Goal: Transaction & Acquisition: Purchase product/service

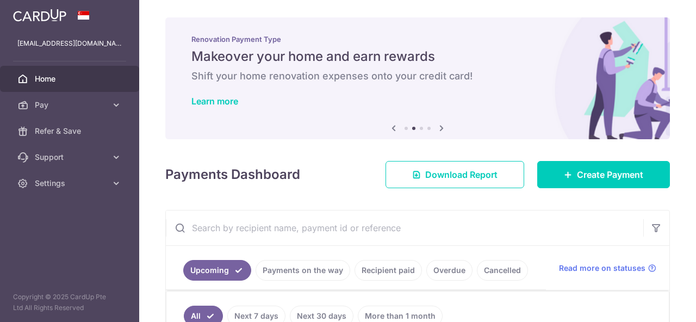
click at [44, 81] on span "Home" at bounding box center [71, 78] width 72 height 11
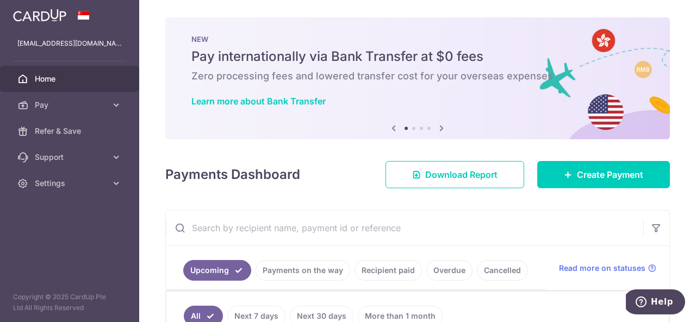
click at [37, 10] on img at bounding box center [39, 15] width 53 height 13
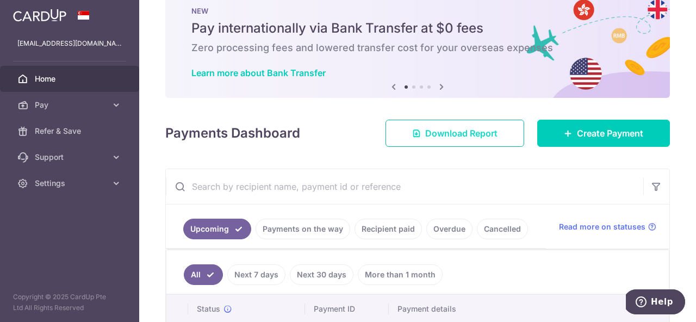
scroll to position [29, 0]
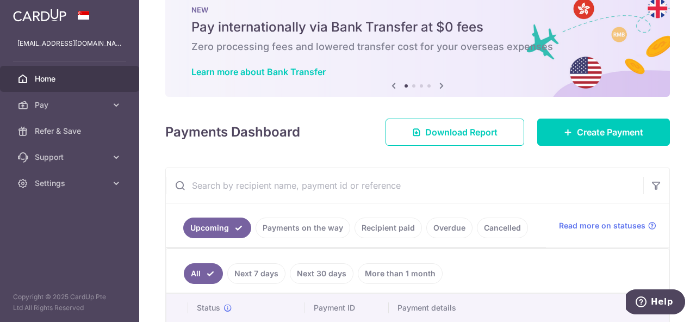
click at [440, 86] on icon at bounding box center [441, 86] width 13 height 14
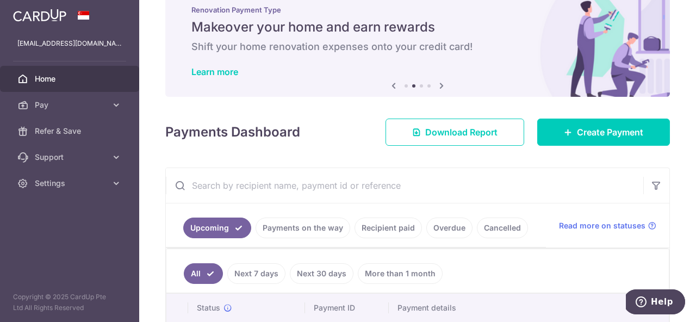
click at [440, 86] on icon at bounding box center [441, 86] width 13 height 14
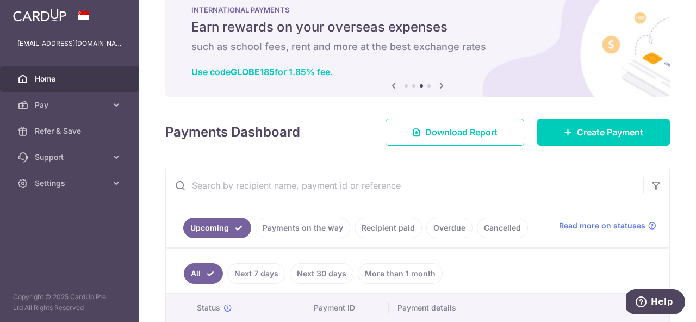
click at [440, 86] on icon at bounding box center [441, 86] width 13 height 14
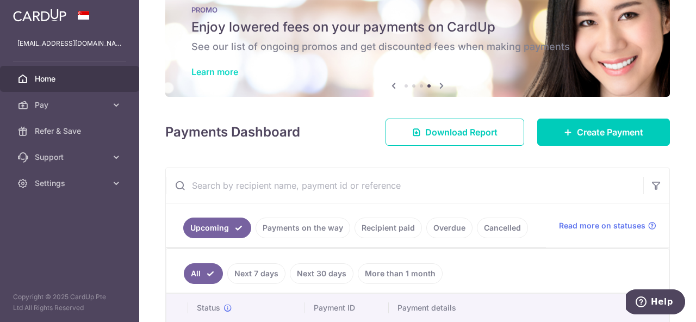
click at [205, 75] on link "Learn more" at bounding box center [214, 71] width 47 height 11
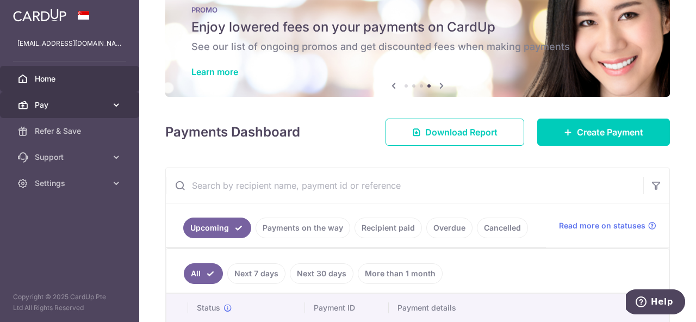
click at [54, 103] on span "Pay" at bounding box center [71, 104] width 72 height 11
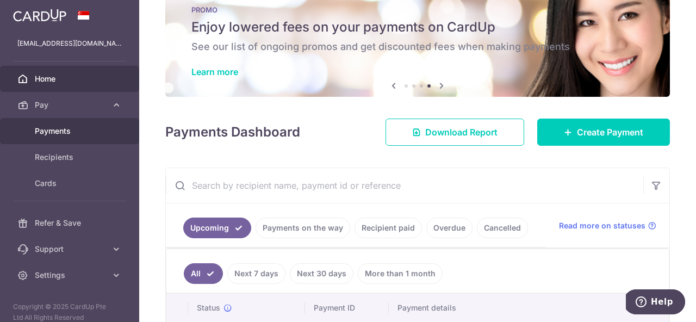
click at [59, 128] on span "Payments" at bounding box center [71, 131] width 72 height 11
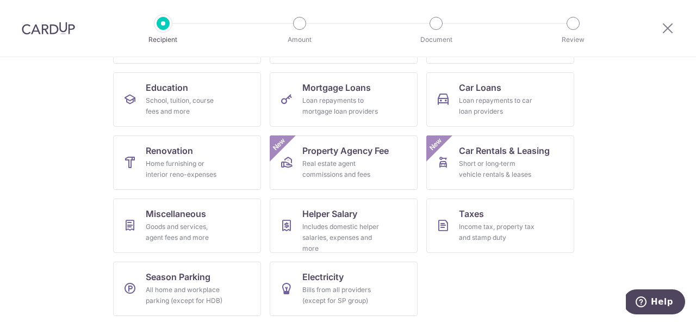
scroll to position [165, 0]
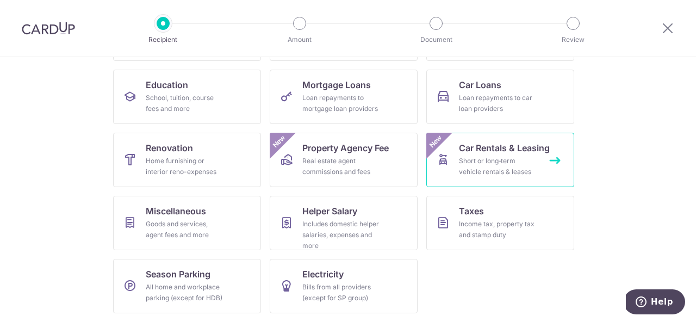
click at [527, 157] on div "Short or long‑term vehicle rentals & leases" at bounding box center [498, 166] width 78 height 22
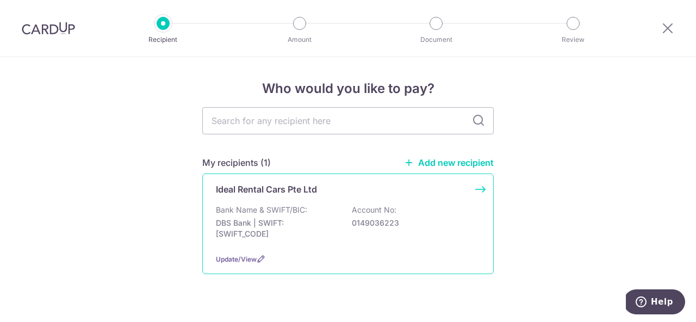
click at [317, 207] on div "Bank Name & SWIFT/BIC: DBS Bank | SWIFT: [SWIFT_CODE] Account No: 0149036223" at bounding box center [348, 224] width 264 height 40
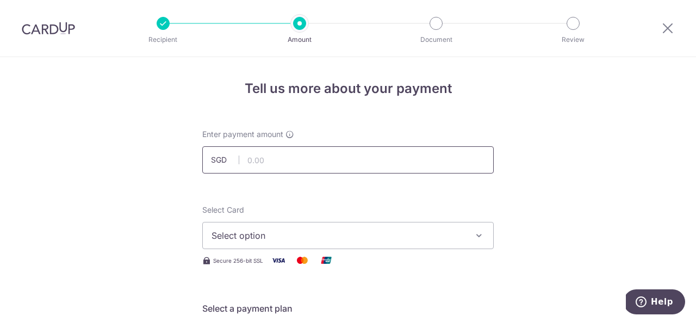
click at [305, 159] on input "text" at bounding box center [347, 159] width 291 height 27
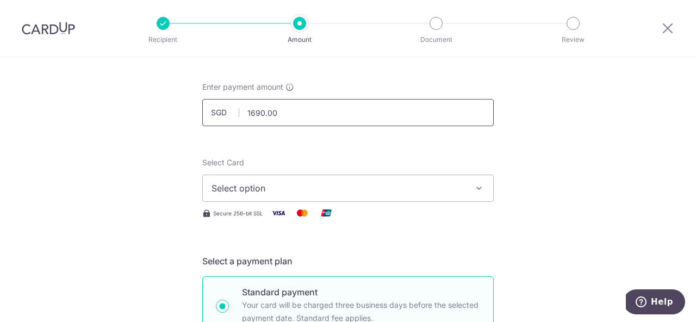
scroll to position [70, 0]
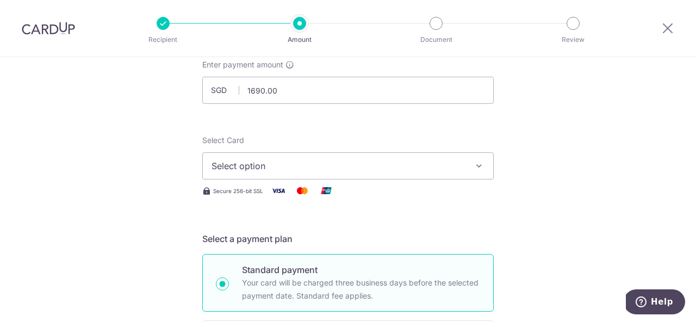
type input "1,690.00"
click at [382, 174] on button "Select option" at bounding box center [347, 165] width 291 height 27
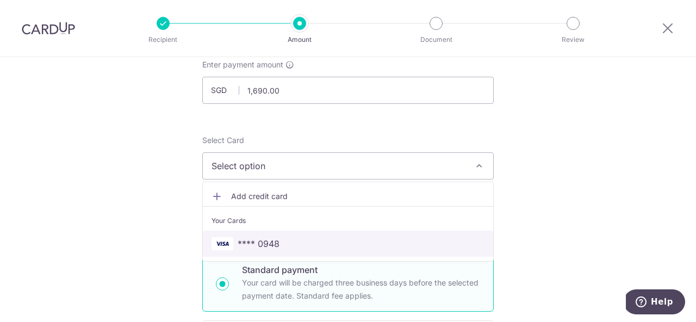
click at [312, 244] on span "**** 0948" at bounding box center [347, 243] width 273 height 13
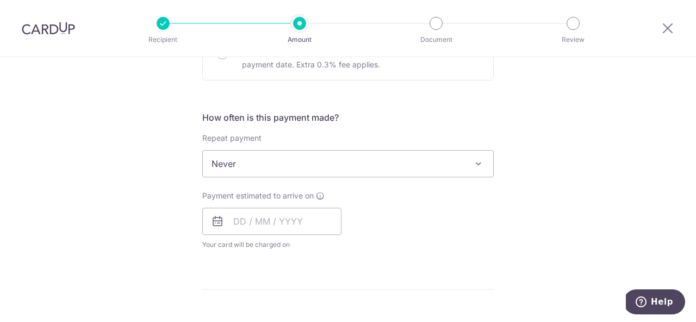
scroll to position [383, 0]
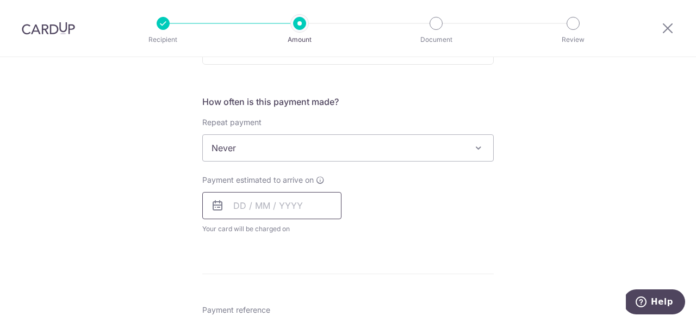
click at [248, 203] on input "text" at bounding box center [271, 205] width 139 height 27
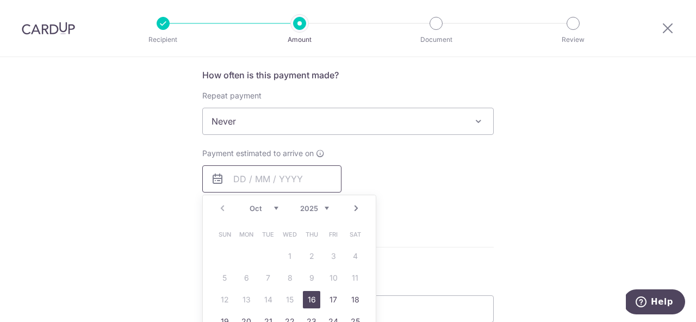
scroll to position [415, 0]
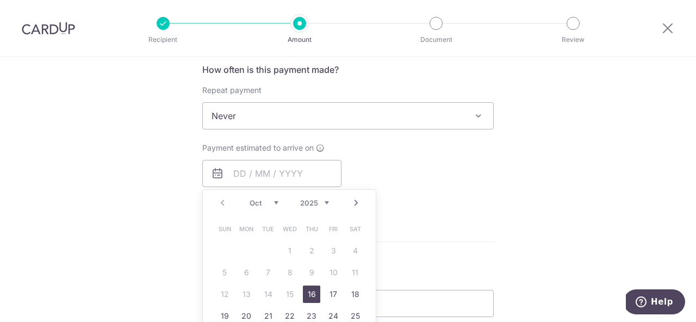
click at [312, 290] on link "16" at bounding box center [311, 293] width 17 height 17
type input "16/10/2025"
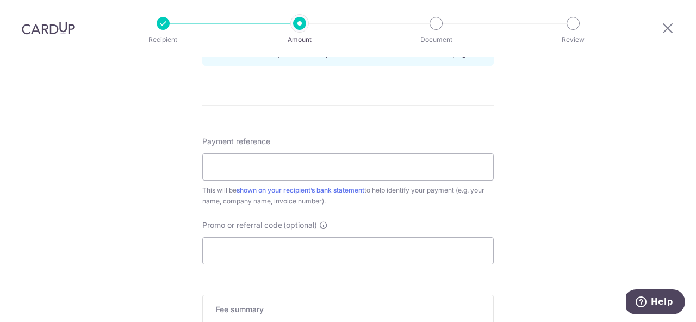
scroll to position [598, 0]
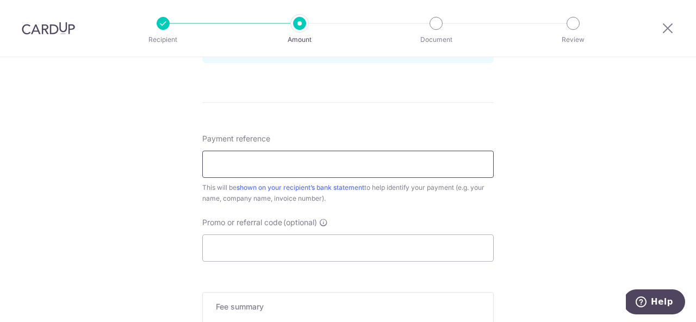
click at [339, 165] on input "Payment reference" at bounding box center [347, 164] width 291 height 27
type input "Qashqai SLK6214K"
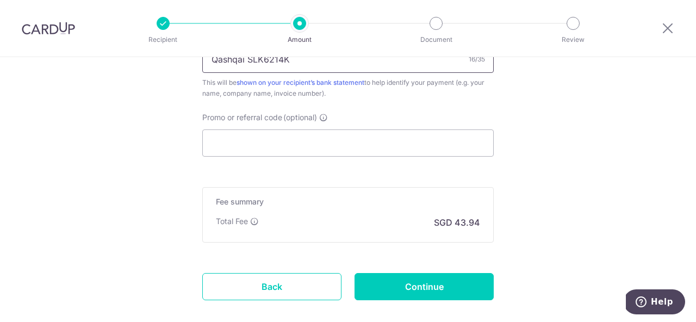
scroll to position [693, 0]
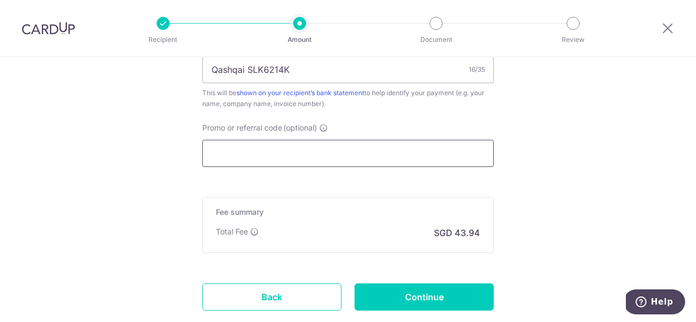
click at [356, 157] on input "Promo or referral code (optional)" at bounding box center [347, 153] width 291 height 27
paste input "MILELION"
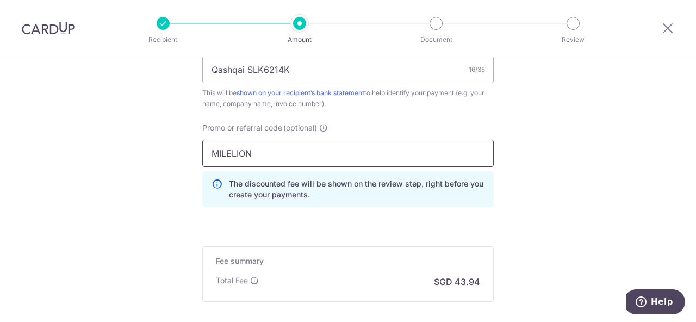
type input "MILELION"
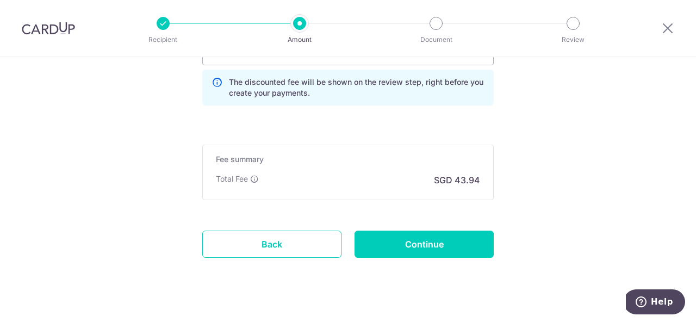
scroll to position [806, 0]
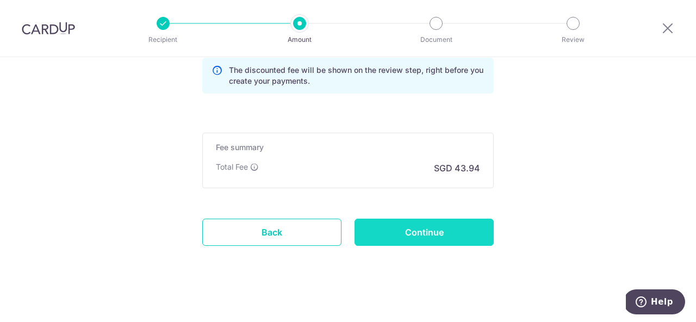
click at [453, 233] on input "Continue" at bounding box center [423, 231] width 139 height 27
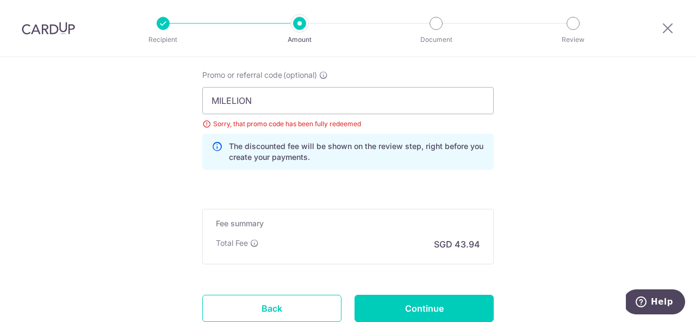
scroll to position [740, 0]
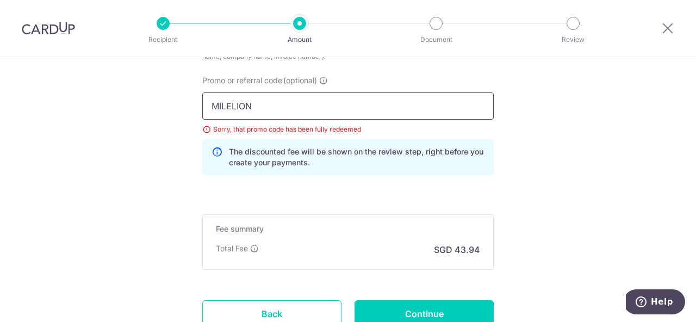
click at [241, 102] on input "MILELION" at bounding box center [347, 105] width 291 height 27
paste input "OFF225"
type input "OFF225"
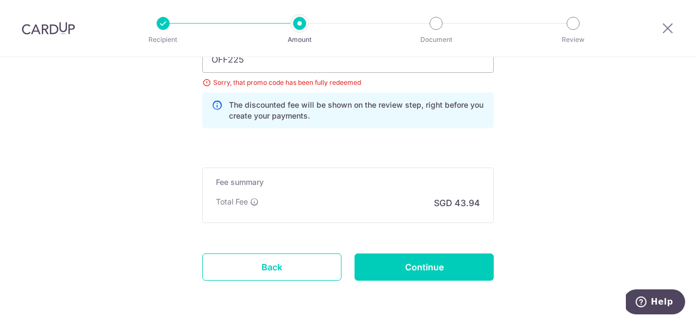
scroll to position [797, 0]
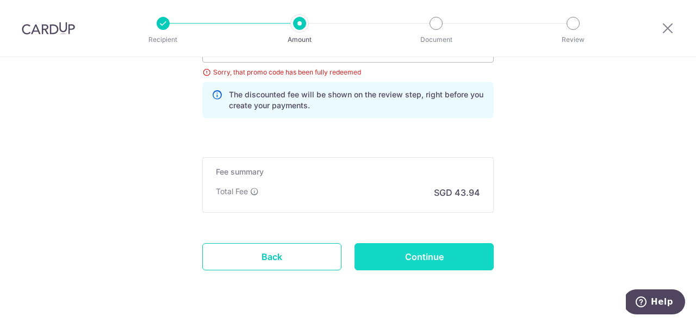
click at [459, 263] on input "Continue" at bounding box center [423, 256] width 139 height 27
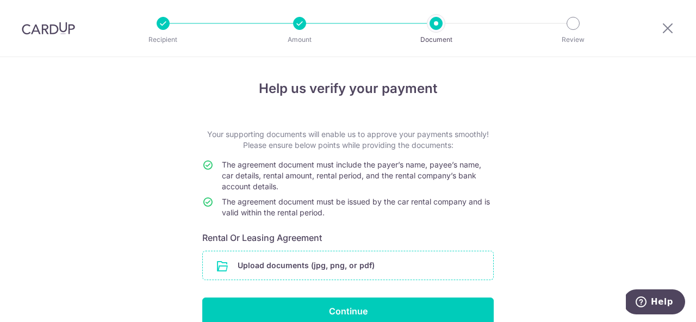
click at [319, 268] on input "file" at bounding box center [348, 265] width 290 height 28
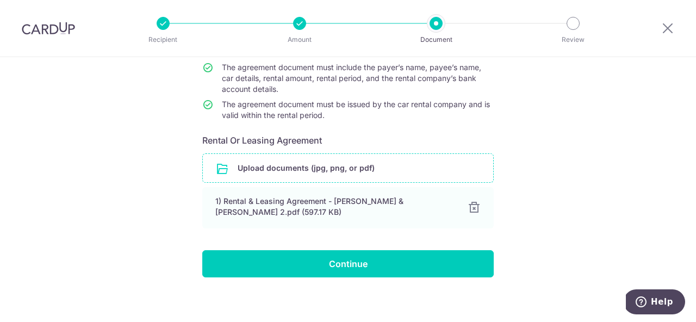
scroll to position [104, 0]
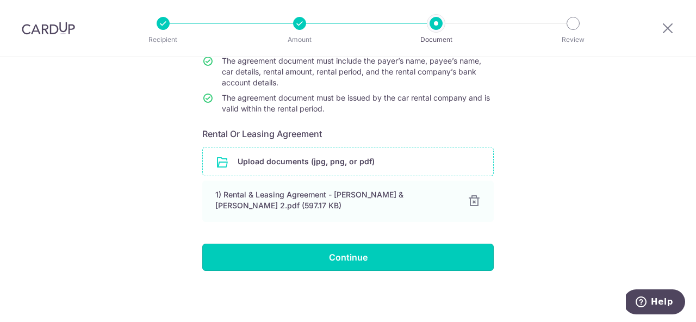
click at [397, 251] on input "Continue" at bounding box center [347, 256] width 291 height 27
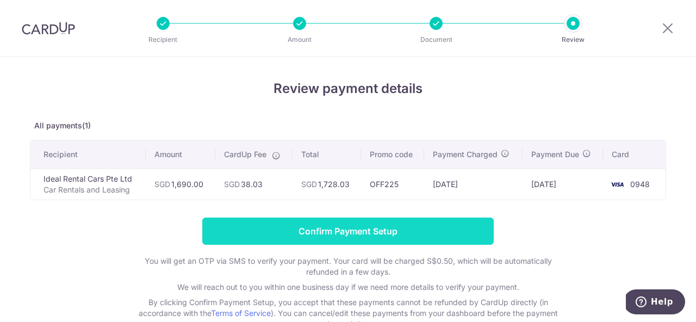
click at [417, 242] on input "Confirm Payment Setup" at bounding box center [347, 230] width 291 height 27
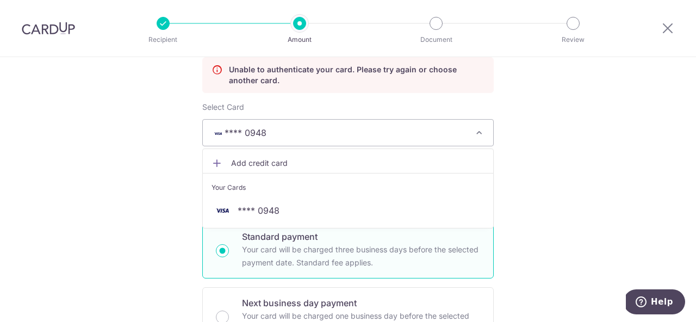
click at [247, 163] on span "Add credit card" at bounding box center [357, 163] width 253 height 11
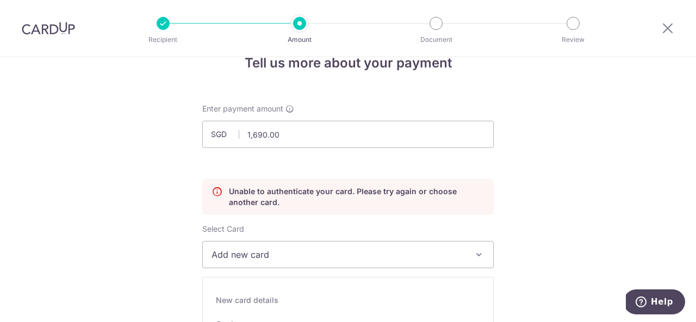
scroll to position [27, 0]
click at [288, 254] on span "Add new card" at bounding box center [337, 253] width 253 height 13
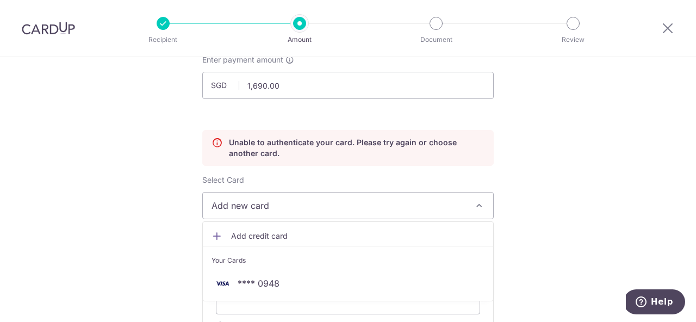
scroll to position [125, 0]
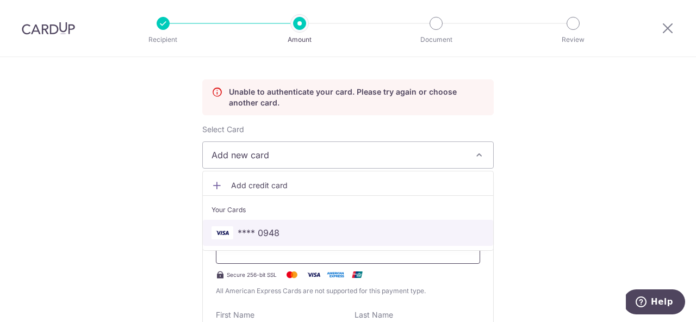
click at [285, 236] on span "**** 0948" at bounding box center [347, 232] width 273 height 13
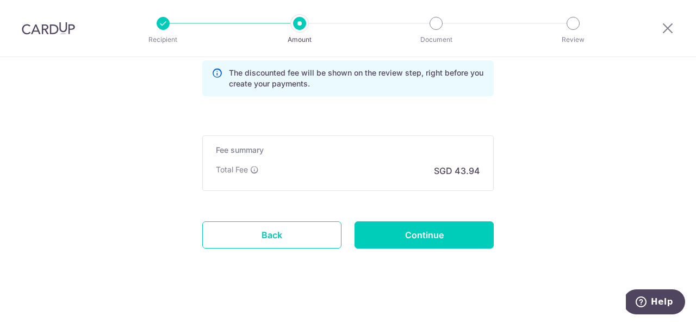
scroll to position [849, 0]
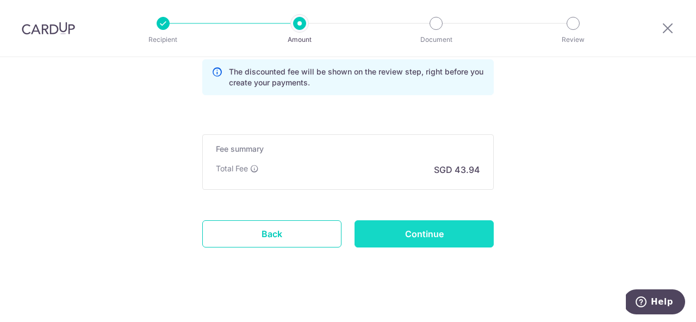
click at [396, 239] on input "Continue" at bounding box center [423, 233] width 139 height 27
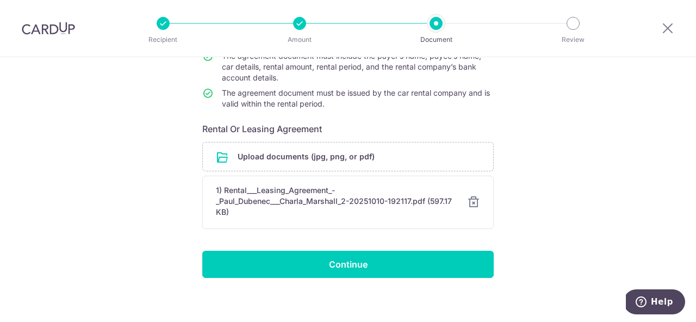
scroll to position [116, 0]
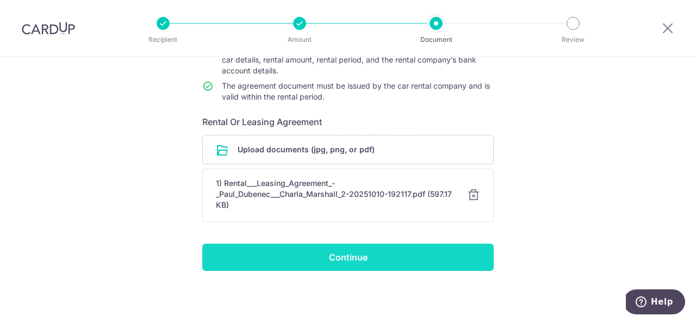
click at [426, 258] on input "Continue" at bounding box center [347, 256] width 291 height 27
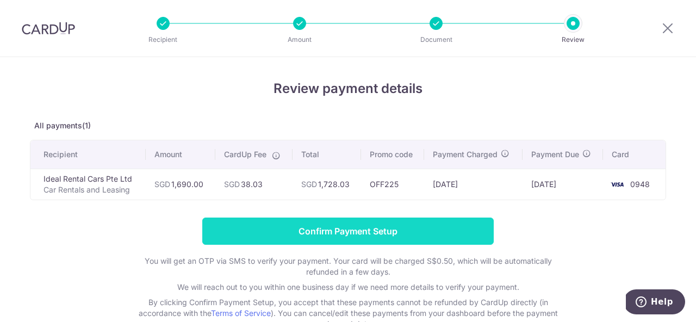
click at [339, 231] on input "Confirm Payment Setup" at bounding box center [347, 230] width 291 height 27
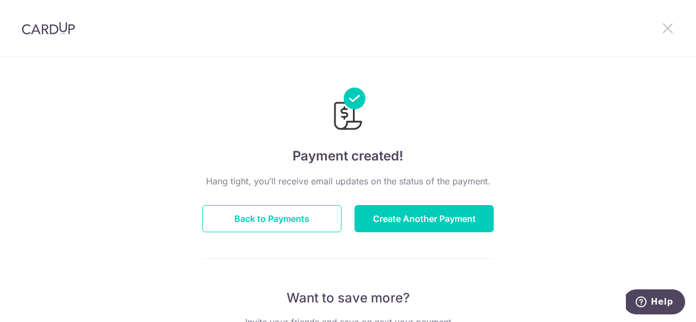
click at [664, 29] on icon at bounding box center [667, 28] width 13 height 14
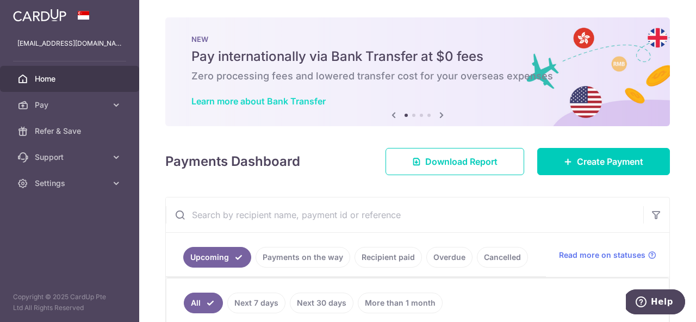
click at [264, 100] on link "Learn more about Bank Transfer" at bounding box center [258, 101] width 134 height 11
